Goal: Book appointment/travel/reservation

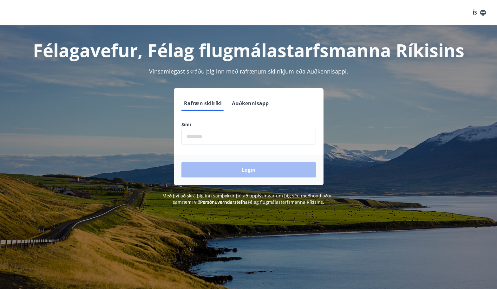
click at [220, 140] on input "phone" at bounding box center [249, 137] width 135 height 16
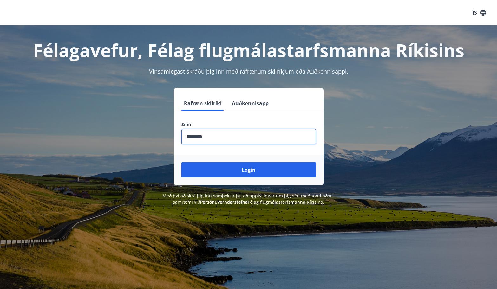
type input "********"
click at [182, 162] on button "Login" at bounding box center [249, 169] width 135 height 15
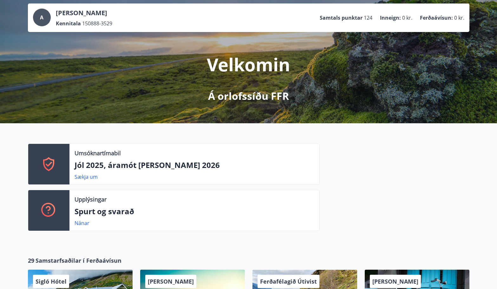
scroll to position [63, 0]
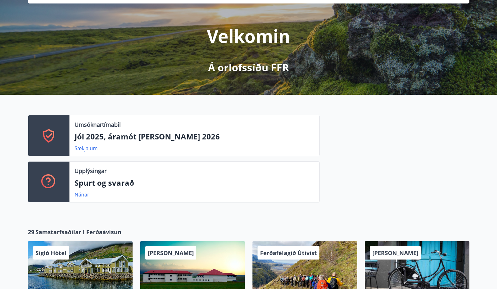
click at [97, 134] on p "Jól 2025, áramót og páskar 2026" at bounding box center [195, 136] width 240 height 11
click at [90, 149] on link "Sækja um" at bounding box center [86, 148] width 23 height 7
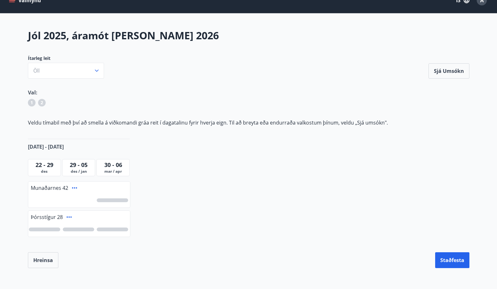
scroll to position [7, 0]
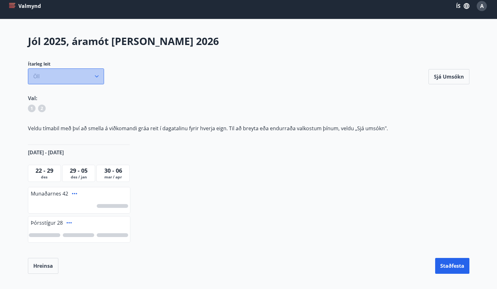
click at [93, 78] on button "Öll" at bounding box center [66, 77] width 76 height 16
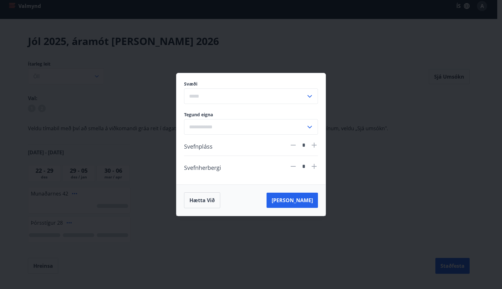
click at [353, 55] on div "Svæði ​ Tegund eigna ​ Svefnpláss * Svefnherbergi * Hætta við Leita" at bounding box center [251, 144] width 502 height 289
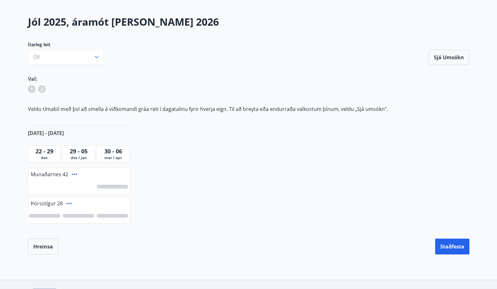
scroll to position [70, 0]
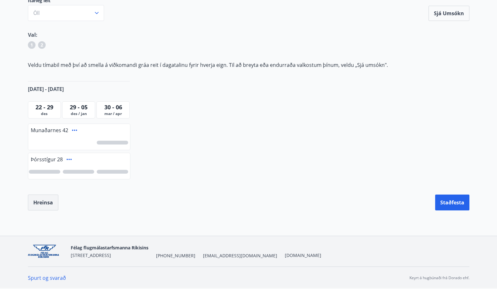
click at [40, 202] on button "Hreinsa" at bounding box center [43, 203] width 30 height 16
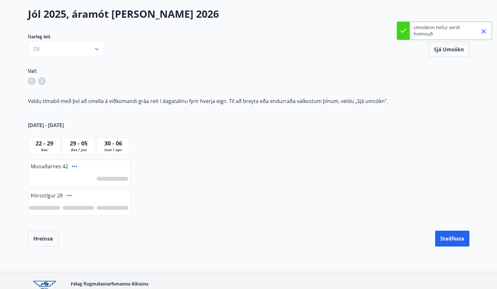
scroll to position [0, 0]
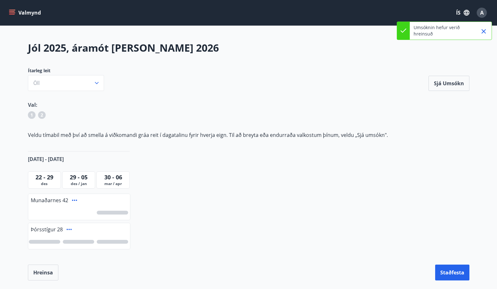
click at [20, 8] on button "Valmynd" at bounding box center [26, 12] width 36 height 11
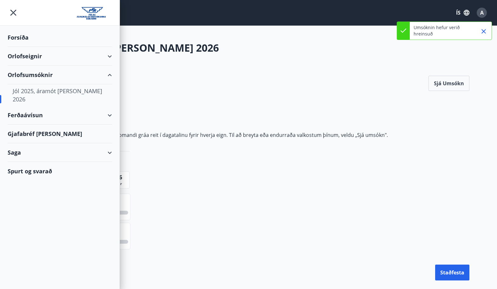
click at [28, 56] on div "Orlofseignir" at bounding box center [60, 56] width 104 height 19
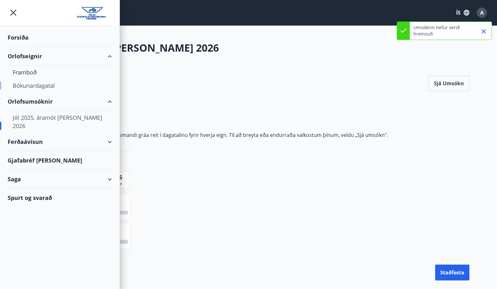
click at [29, 86] on div "Bókunardagatal" at bounding box center [60, 85] width 94 height 13
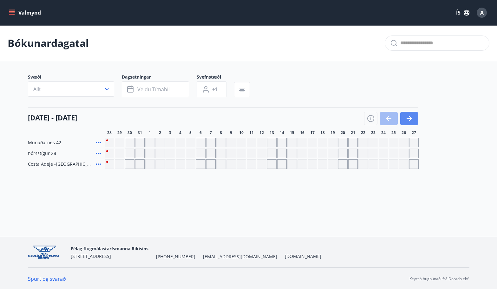
click at [411, 119] on icon "button" at bounding box center [410, 118] width 3 height 5
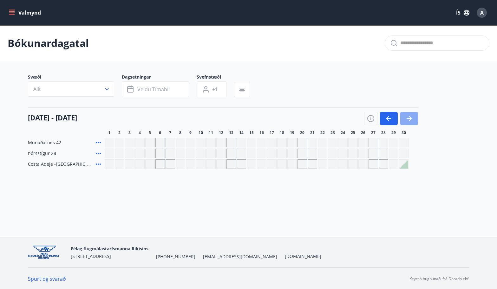
click at [411, 119] on icon "button" at bounding box center [410, 118] width 3 height 5
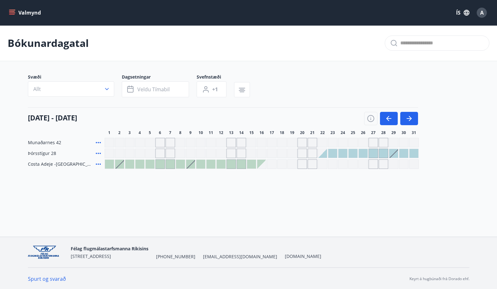
click at [111, 166] on div at bounding box center [109, 164] width 9 height 9
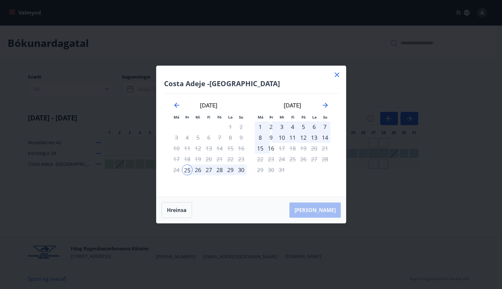
click at [338, 76] on icon at bounding box center [337, 75] width 4 height 4
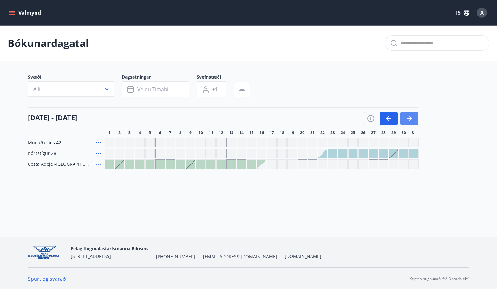
click at [406, 119] on icon "button" at bounding box center [410, 119] width 8 height 8
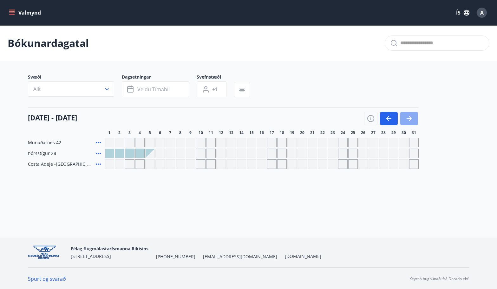
click at [406, 119] on icon "button" at bounding box center [410, 119] width 8 height 8
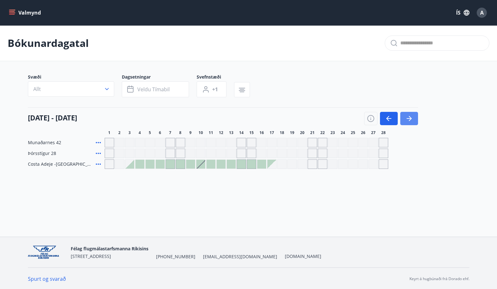
click at [406, 119] on icon "button" at bounding box center [410, 119] width 8 height 8
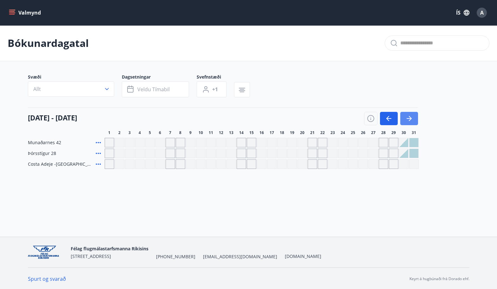
click at [406, 119] on icon "button" at bounding box center [410, 119] width 8 height 8
